Goal: Check status: Check status

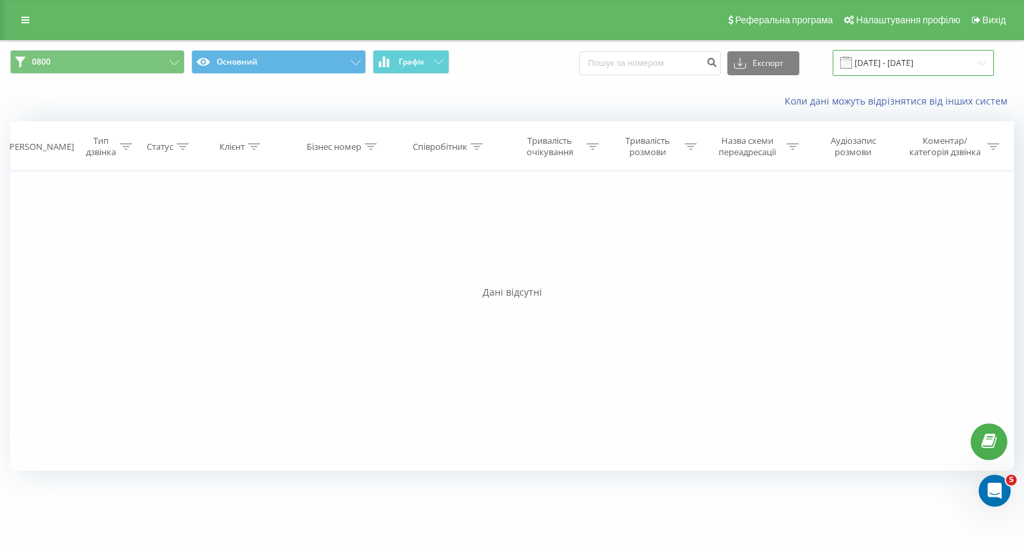
click at [884, 62] on input "[DATE] - [DATE]" at bounding box center [912, 63] width 161 height 26
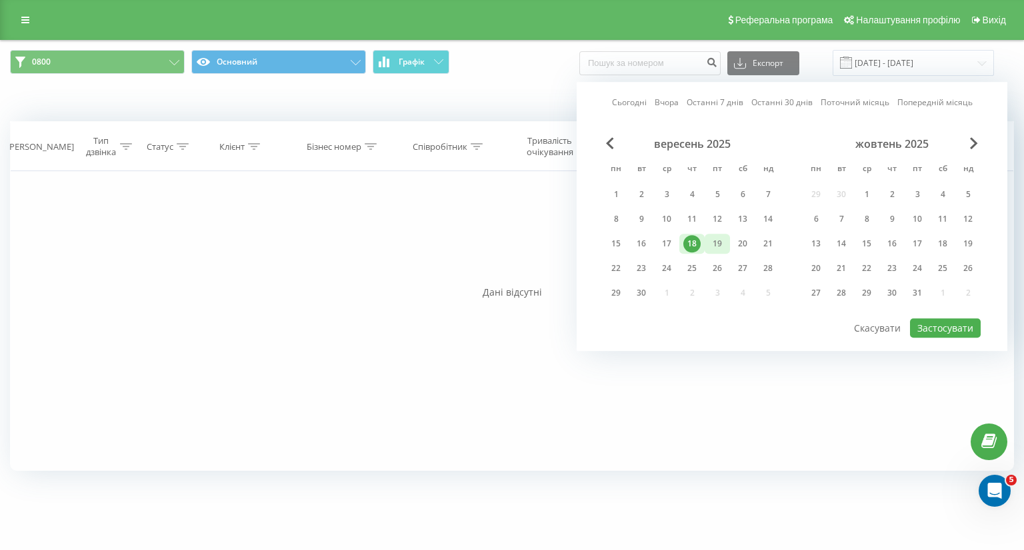
click at [718, 243] on div "19" at bounding box center [716, 243] width 17 height 17
click at [945, 327] on button "Застосувати" at bounding box center [945, 328] width 71 height 19
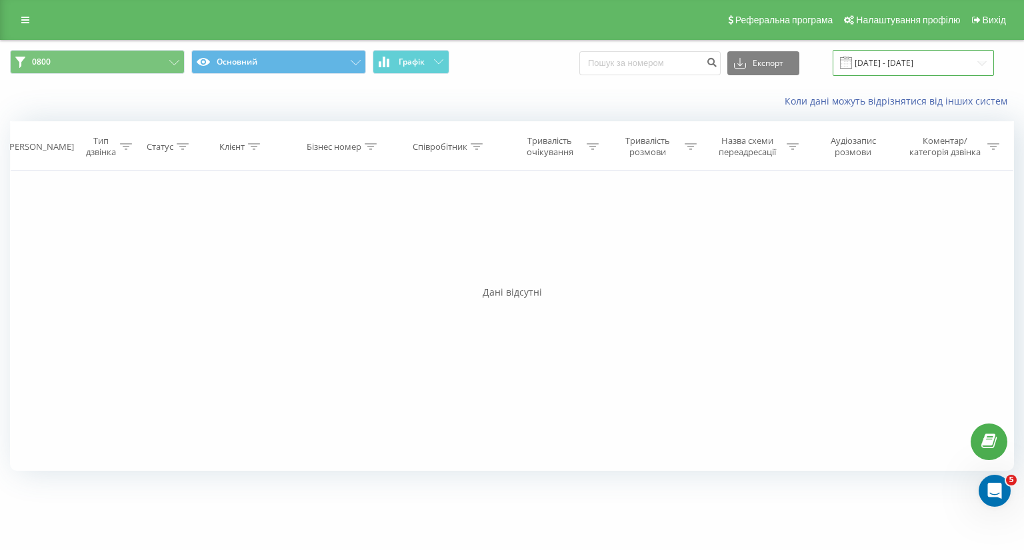
click at [912, 67] on input "[DATE] - [DATE]" at bounding box center [912, 63] width 161 height 26
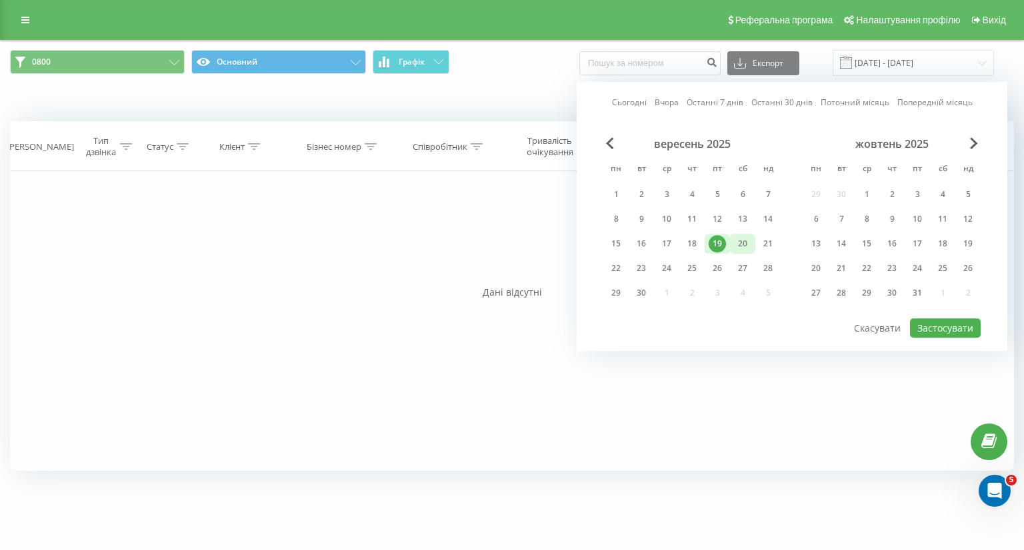
click at [750, 247] on div "20" at bounding box center [742, 243] width 17 height 17
click at [940, 324] on button "Застосувати" at bounding box center [945, 328] width 71 height 19
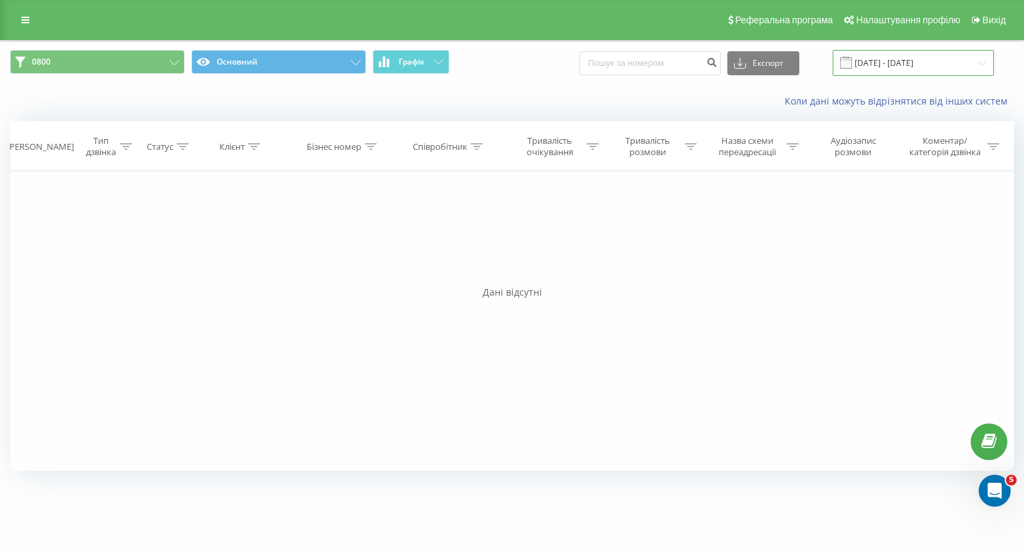
click at [881, 60] on input "[DATE] - [DATE]" at bounding box center [912, 63] width 161 height 26
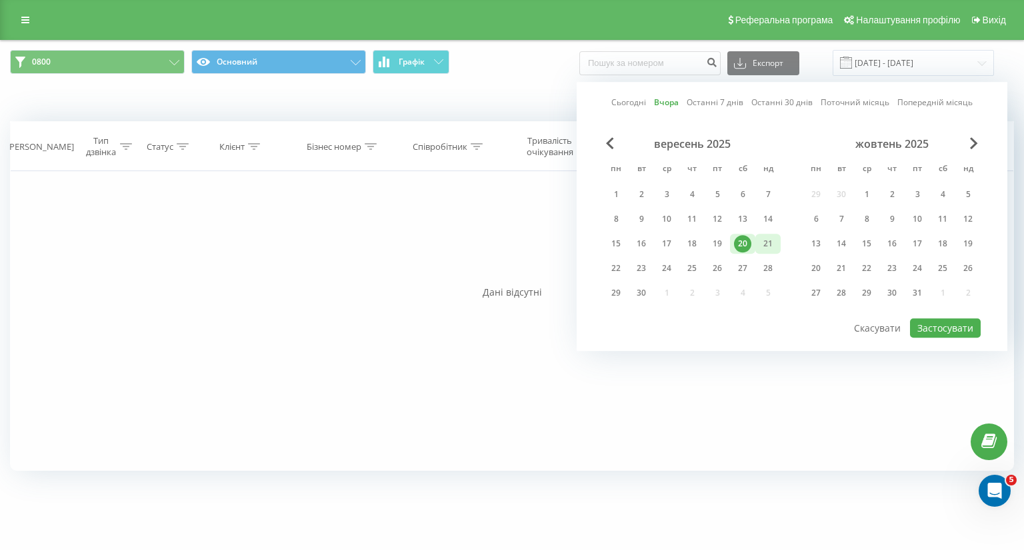
click at [770, 241] on div "21" at bounding box center [767, 243] width 17 height 17
click at [936, 329] on button "Застосувати" at bounding box center [945, 328] width 71 height 19
type input "[DATE] - [DATE]"
